Goal: Task Accomplishment & Management: Use online tool/utility

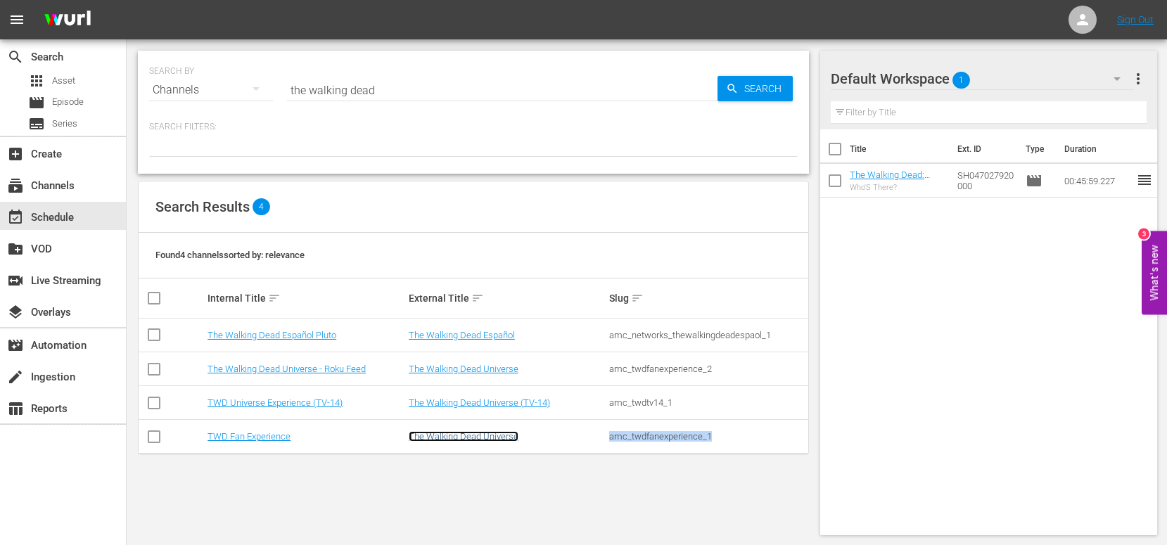
click at [468, 436] on link "The Walking Dead Universe" at bounding box center [464, 436] width 110 height 11
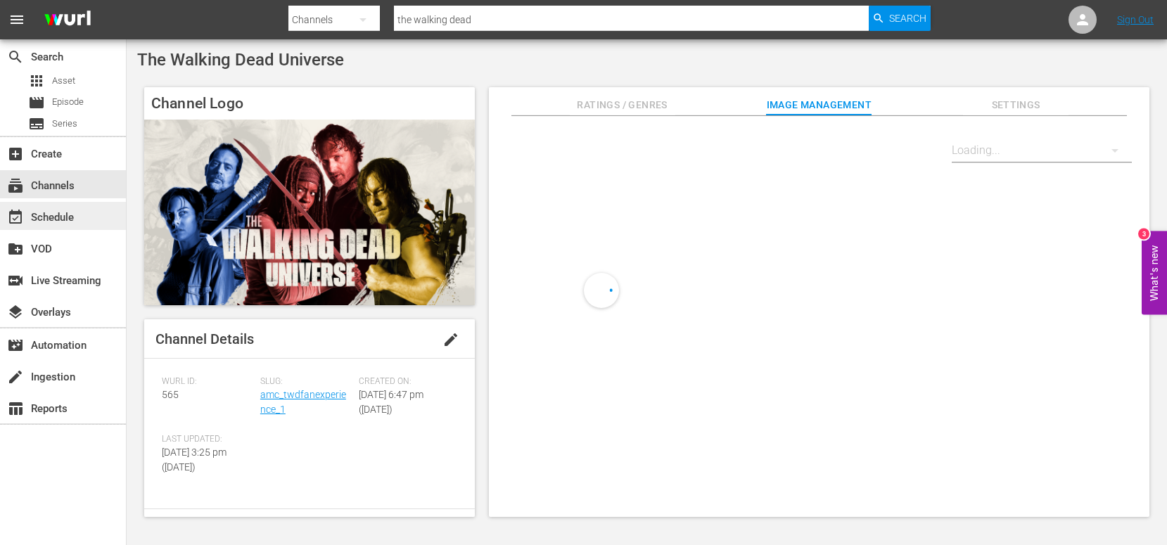
click at [64, 212] on div "event_available Schedule" at bounding box center [39, 215] width 79 height 13
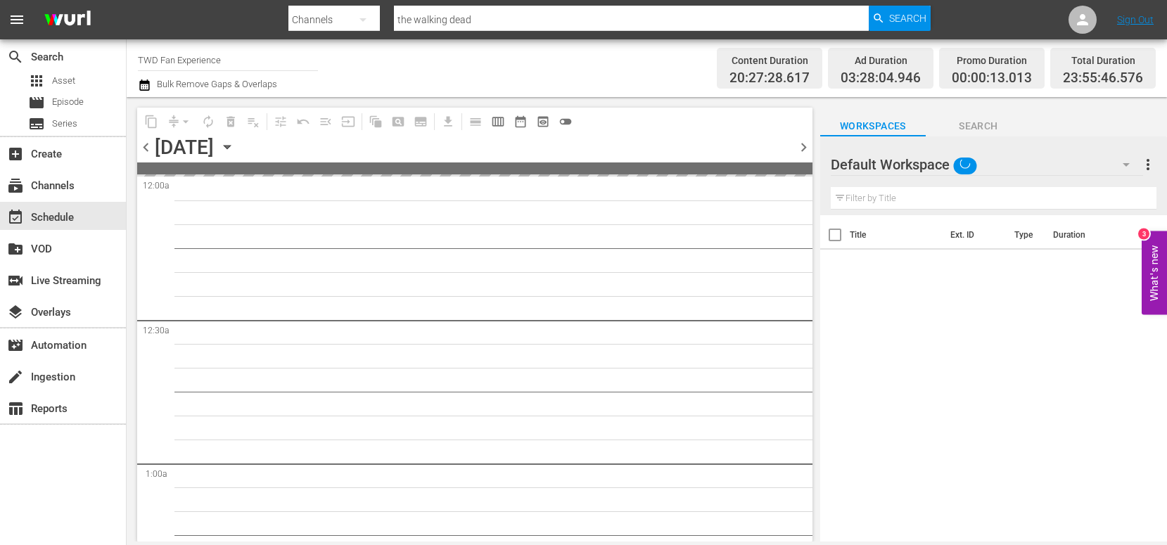
click at [204, 146] on div "[DATE]" at bounding box center [184, 147] width 59 height 23
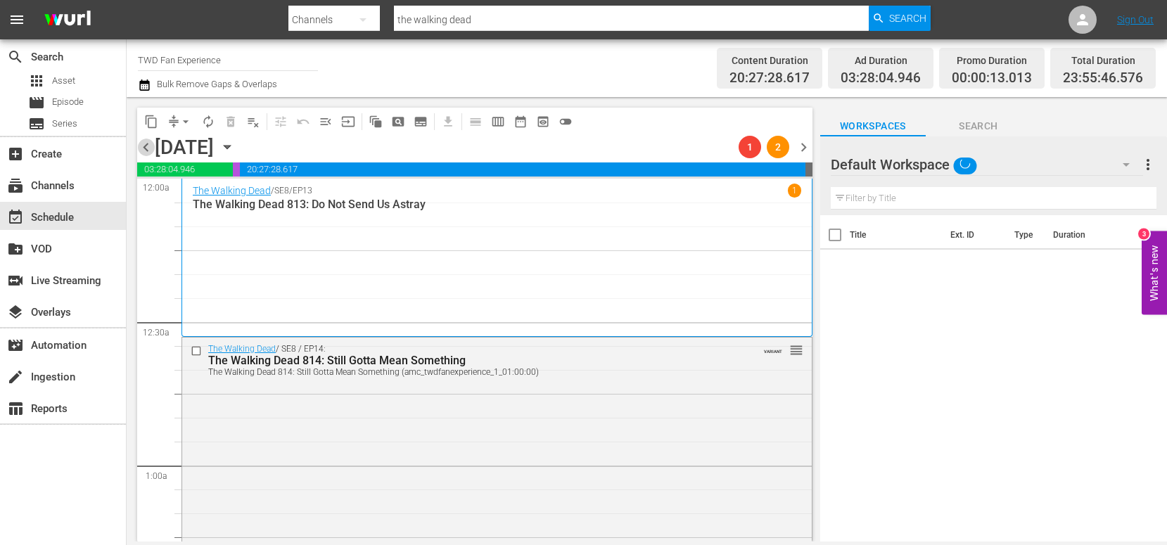
click at [148, 150] on span "chevron_left" at bounding box center [146, 148] width 18 height 18
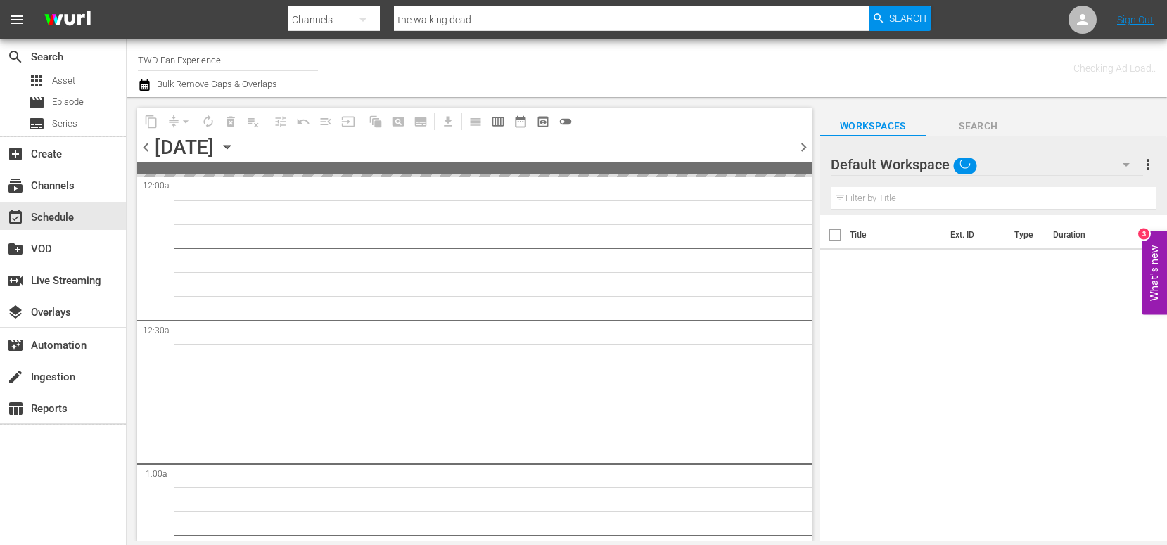
click at [235, 148] on icon "button" at bounding box center [226, 146] width 15 height 15
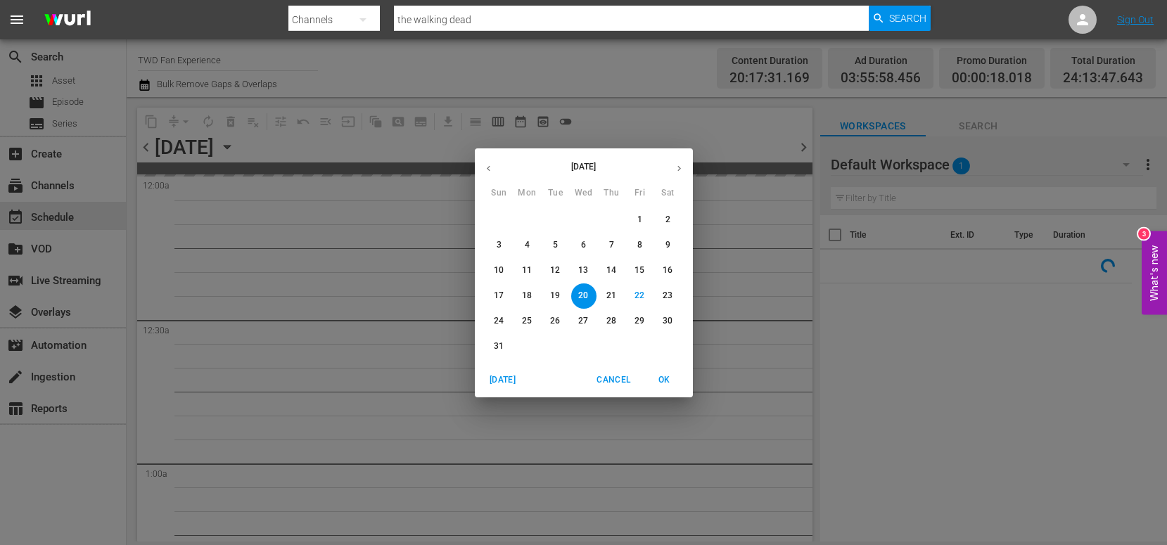
drag, startPoint x: 502, startPoint y: 322, endPoint x: 494, endPoint y: 319, distance: 7.9
click at [502, 322] on p "24" at bounding box center [499, 321] width 10 height 12
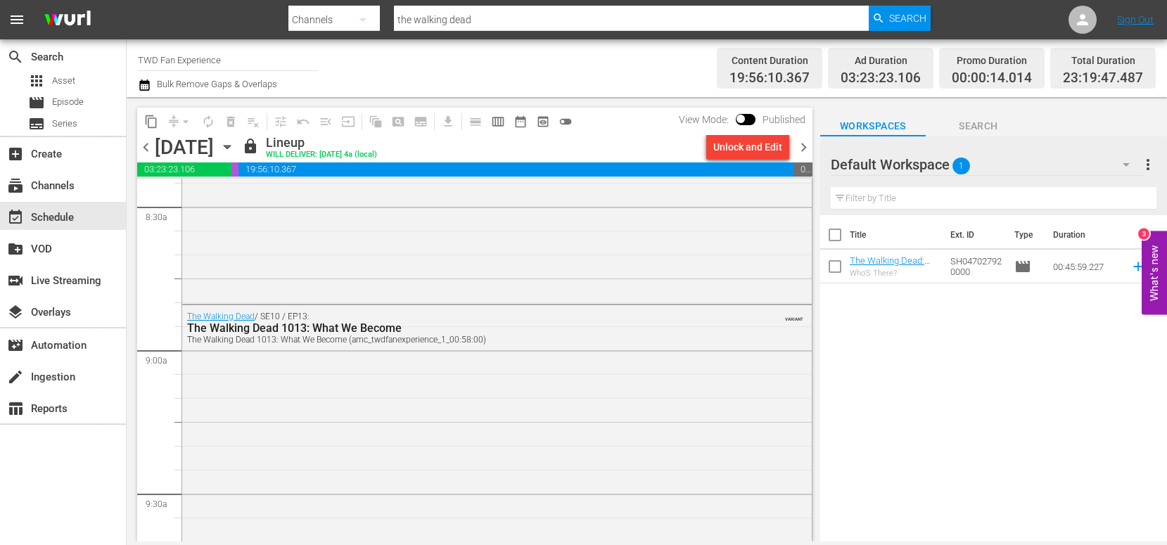
scroll to position [2475, 0]
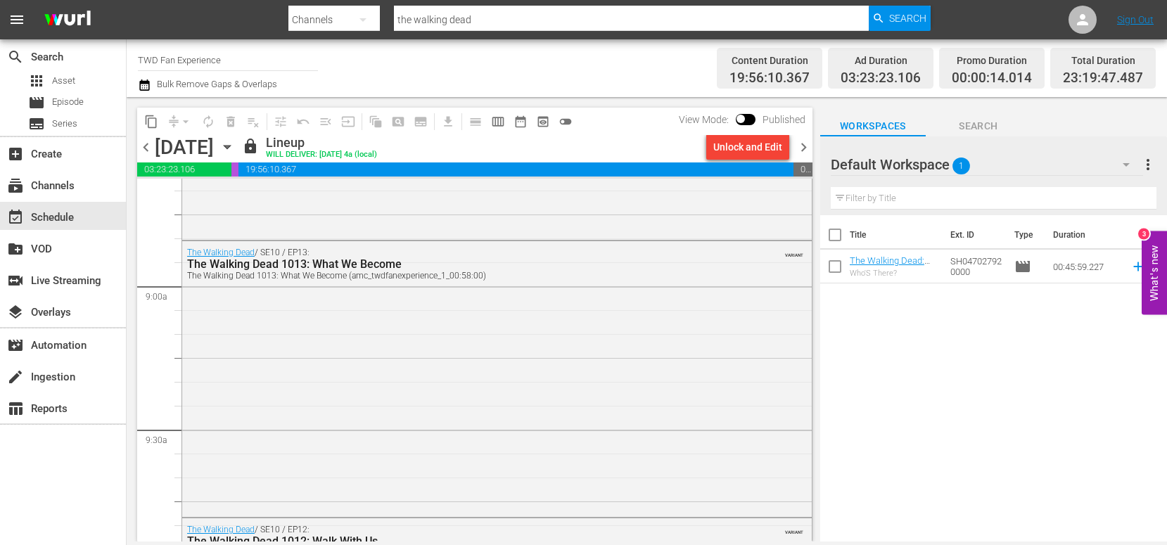
click at [467, 362] on div "The Walking Dead / SE10 / EP13: The Walking Dead 1013: What We Become The Walki…" at bounding box center [497, 377] width 630 height 273
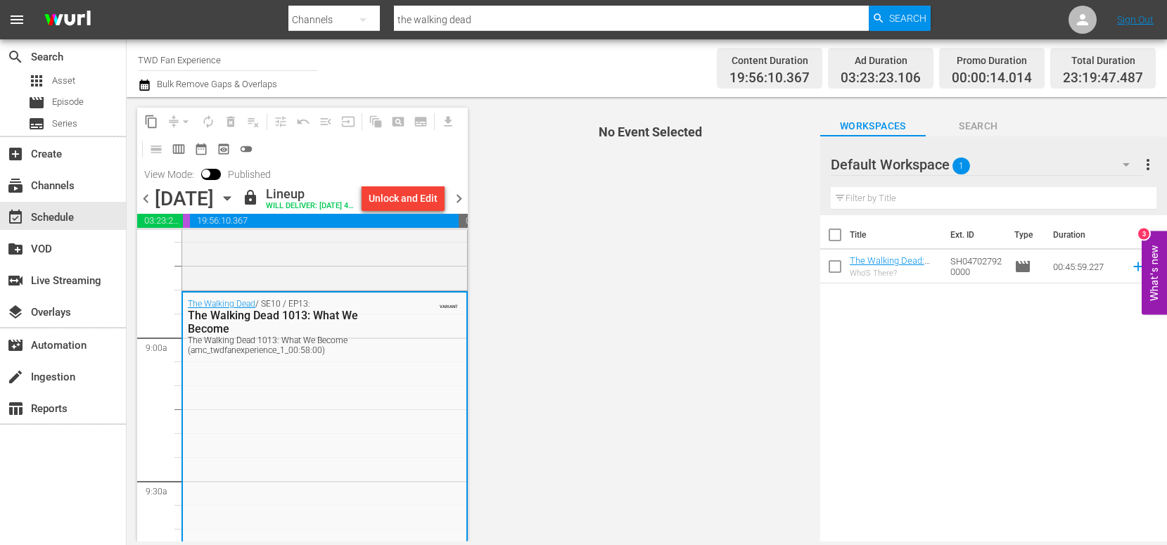
click at [213, 309] on link "The Walking Dead" at bounding box center [222, 304] width 68 height 10
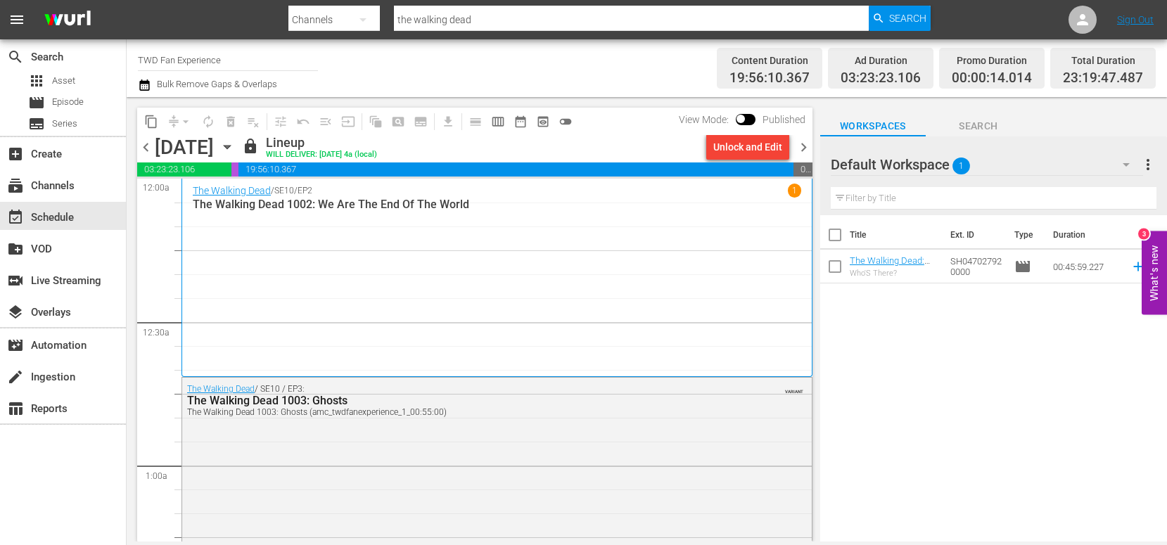
click at [518, 432] on div "The Walking Dead / SE10 / EP3: The Walking Dead 1003: Ghosts The Walking Dead 1…" at bounding box center [497, 507] width 630 height 259
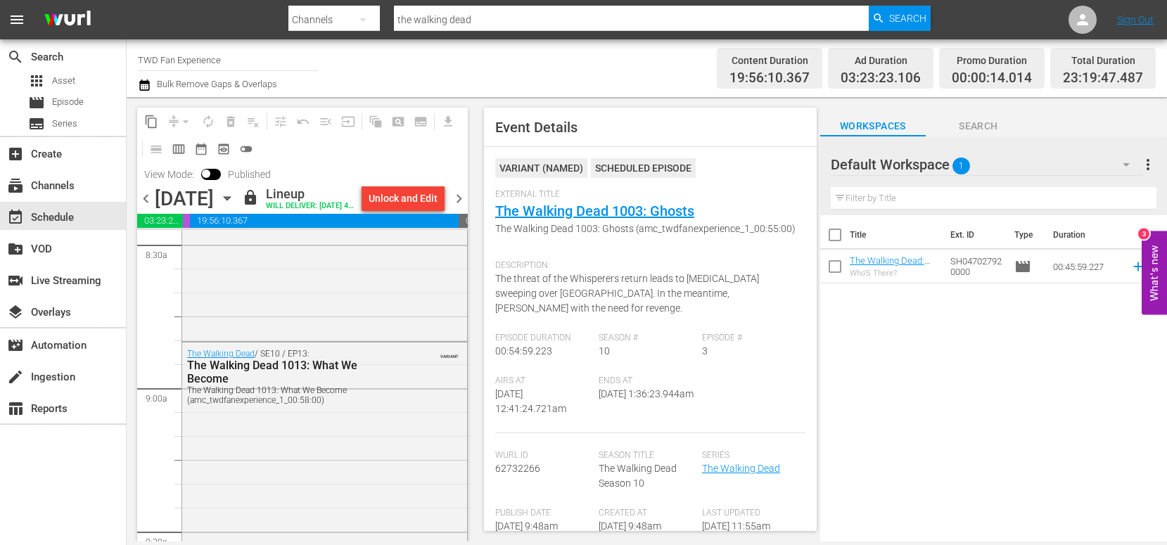
scroll to position [2440, 0]
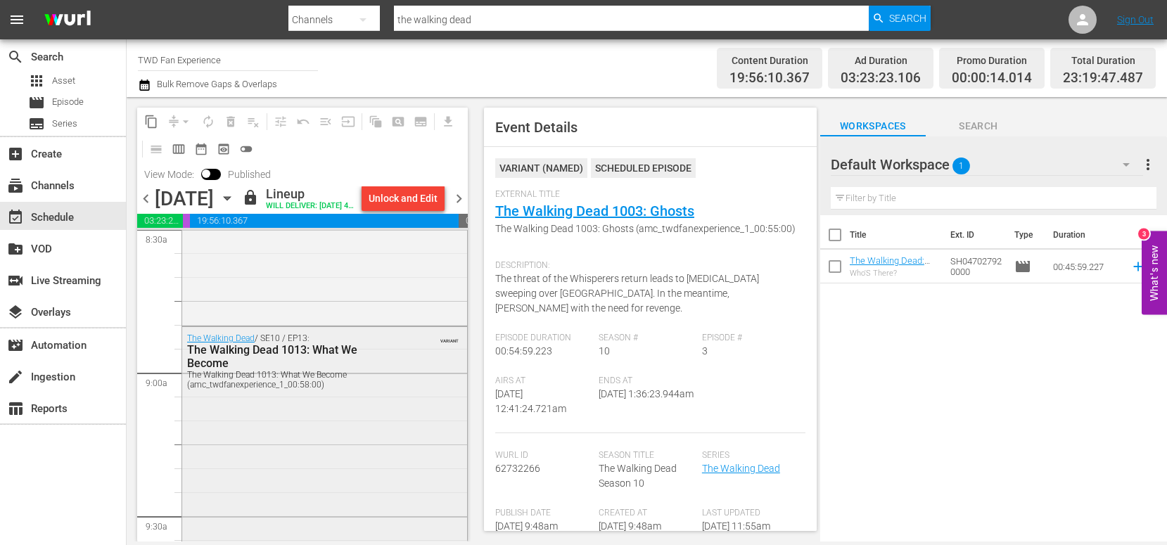
click at [295, 444] on div "The Walking Dead / SE10 / EP13: The Walking Dead 1013: What We Become The Walki…" at bounding box center [324, 463] width 285 height 273
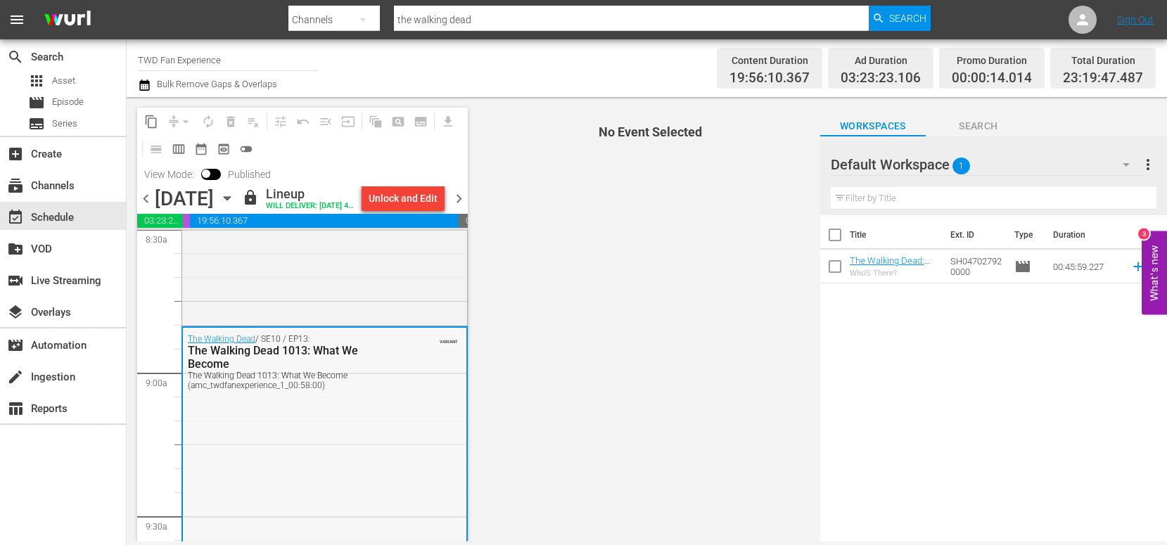
scroll to position [2430, 0]
